Goal: Transaction & Acquisition: Purchase product/service

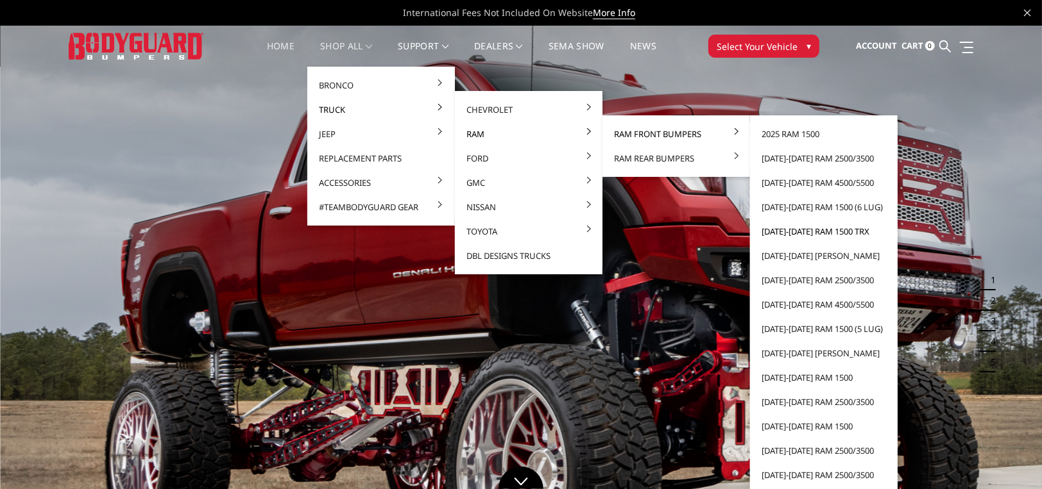
click at [822, 225] on link "[DATE]-[DATE] Ram 1500 TRX" at bounding box center [823, 231] width 137 height 24
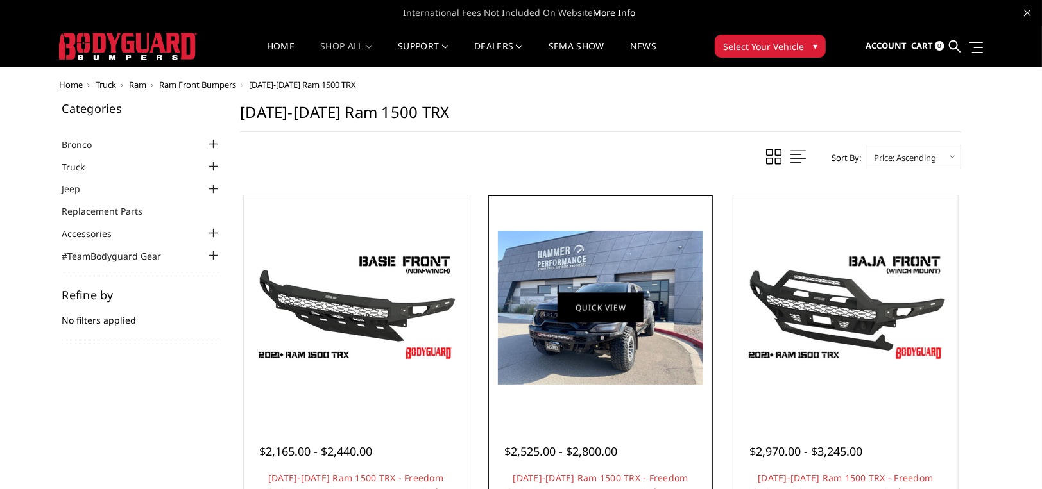
click at [625, 299] on link "Quick view" at bounding box center [600, 307] width 86 height 30
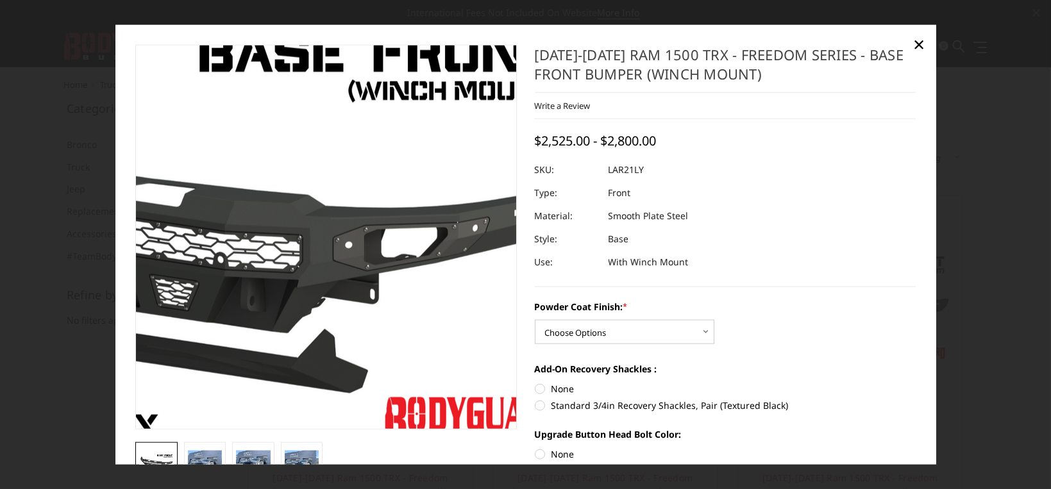
click at [443, 238] on img at bounding box center [183, 237] width 821 height 462
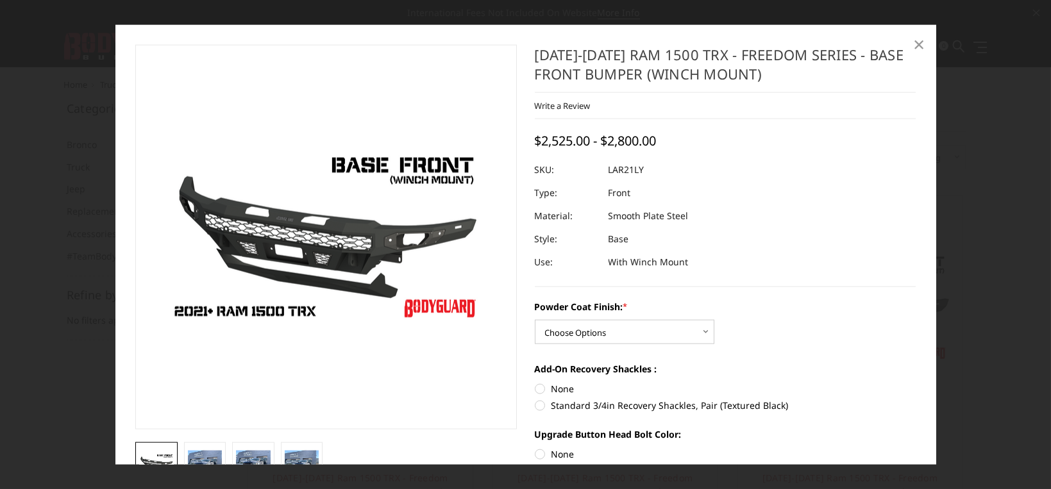
click at [917, 44] on span "×" at bounding box center [919, 44] width 12 height 28
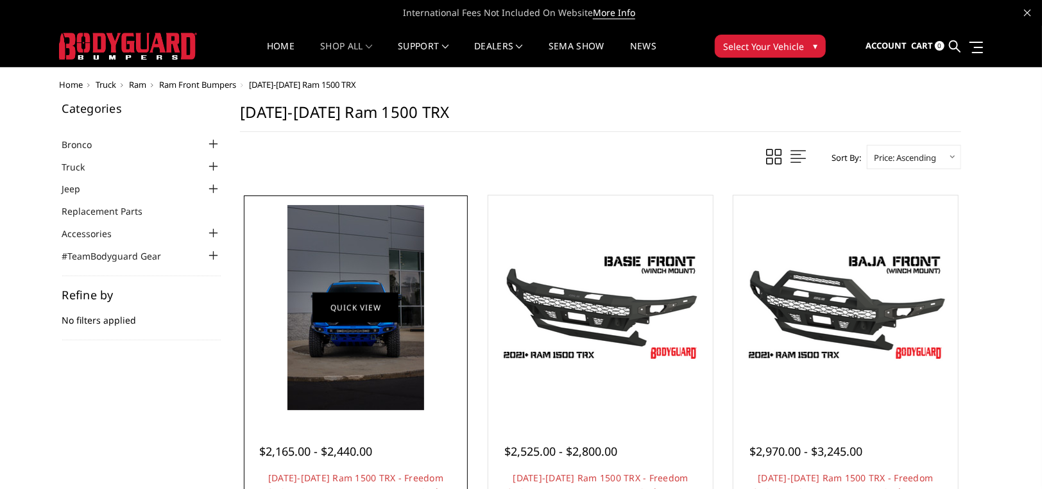
click at [357, 304] on link "Quick view" at bounding box center [355, 307] width 86 height 30
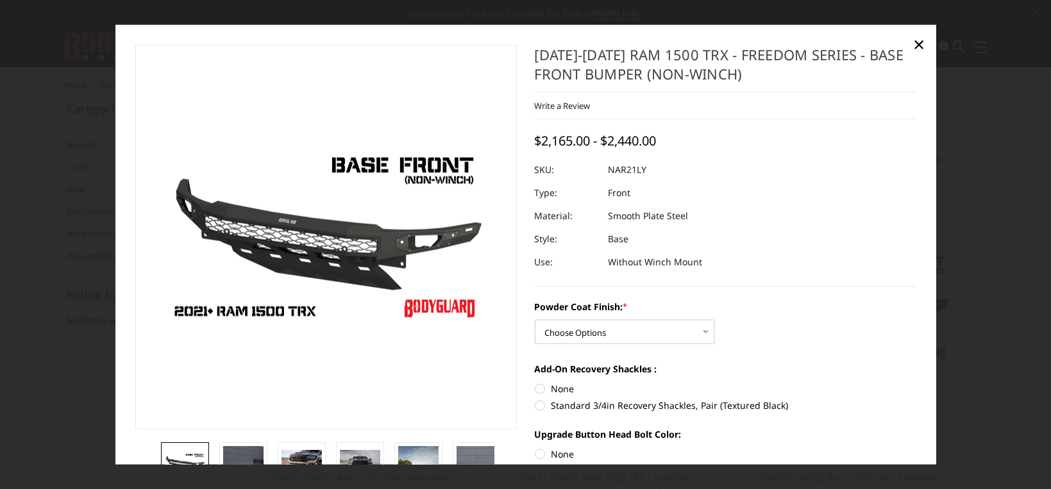
drag, startPoint x: 918, startPoint y: 44, endPoint x: 934, endPoint y: 112, distance: 70.0
click at [918, 44] on span "×" at bounding box center [919, 44] width 12 height 28
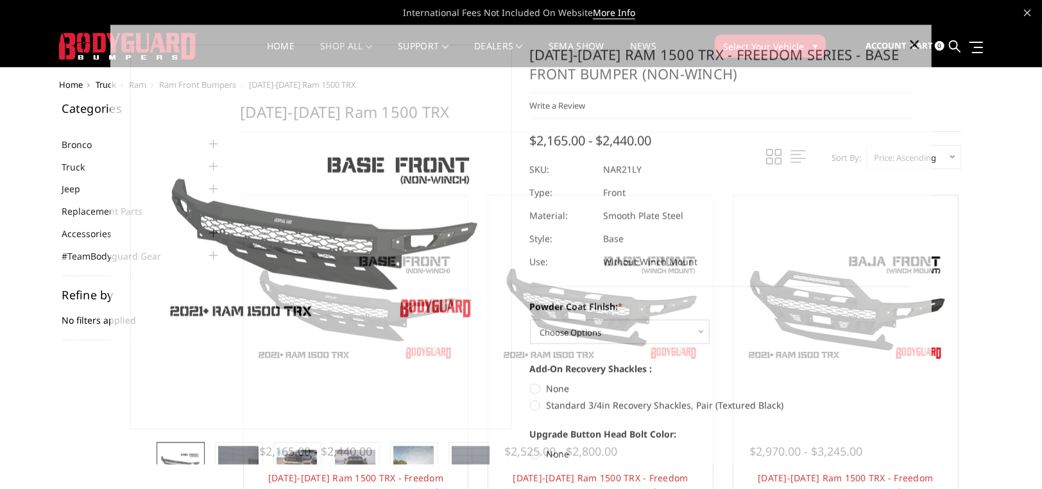
click at [958, 191] on li "Quick view $2,970.00 - $3,245.00 2021-2024 Ram 1500 TRX - Freedom Series - Baja…" at bounding box center [845, 360] width 245 height 342
